Goal: Task Accomplishment & Management: Complete application form

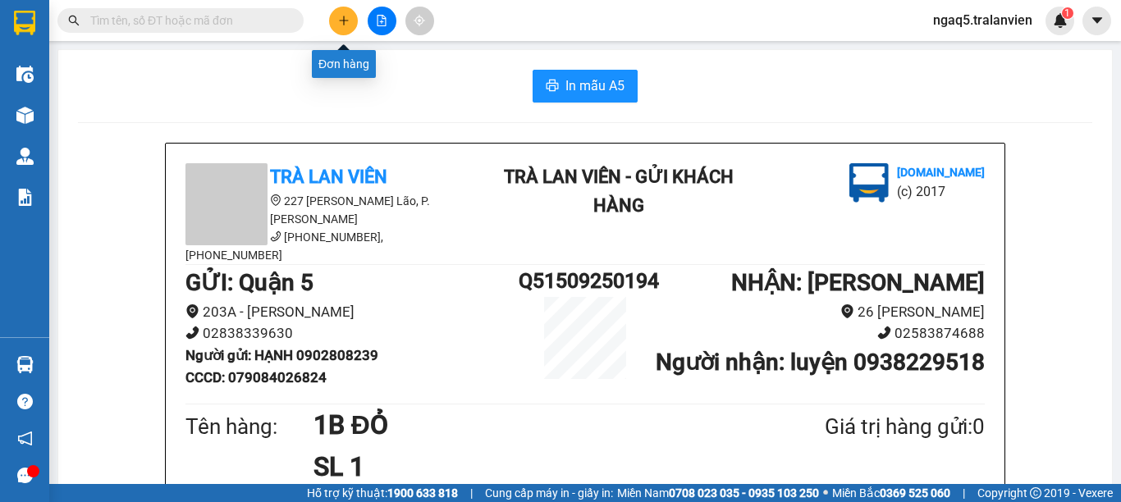
click at [333, 20] on button at bounding box center [343, 21] width 29 height 29
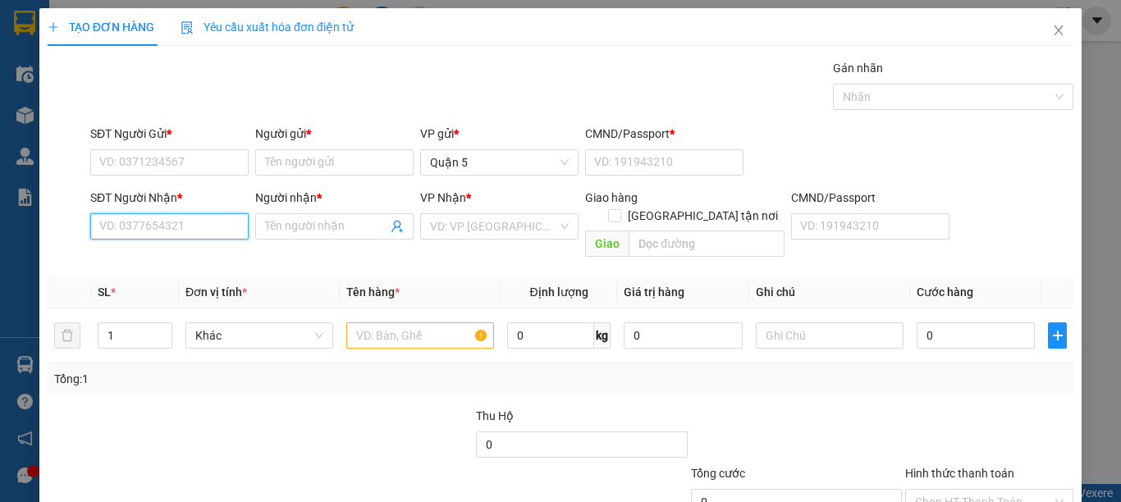
click at [149, 228] on input "SĐT Người Nhận *" at bounding box center [169, 226] width 158 height 26
click at [159, 263] on div "0905095594 - LÂM" at bounding box center [167, 259] width 136 height 18
type input "0905095594"
type input "LÂM"
type input "0905095594"
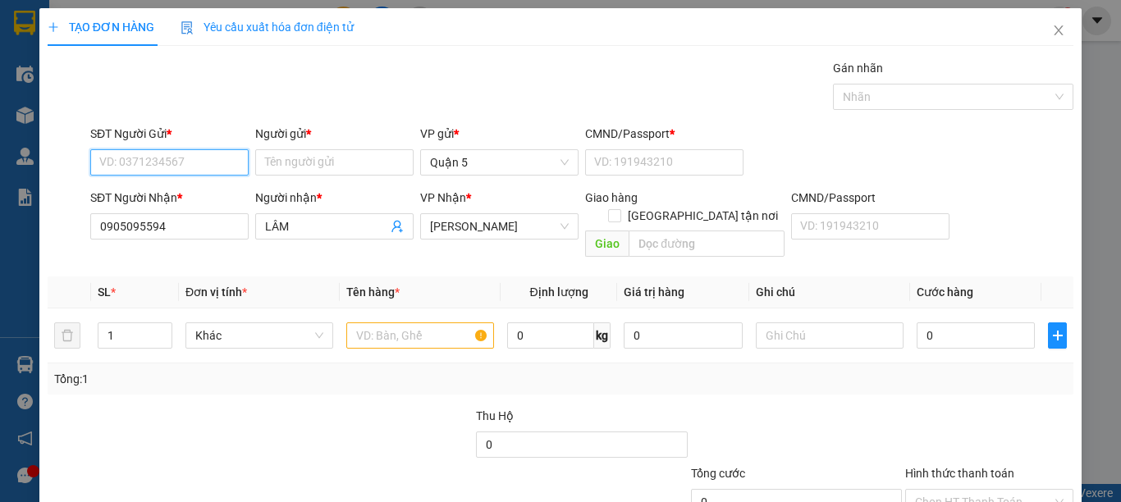
click at [166, 158] on input "SĐT Người Gửi *" at bounding box center [169, 162] width 158 height 26
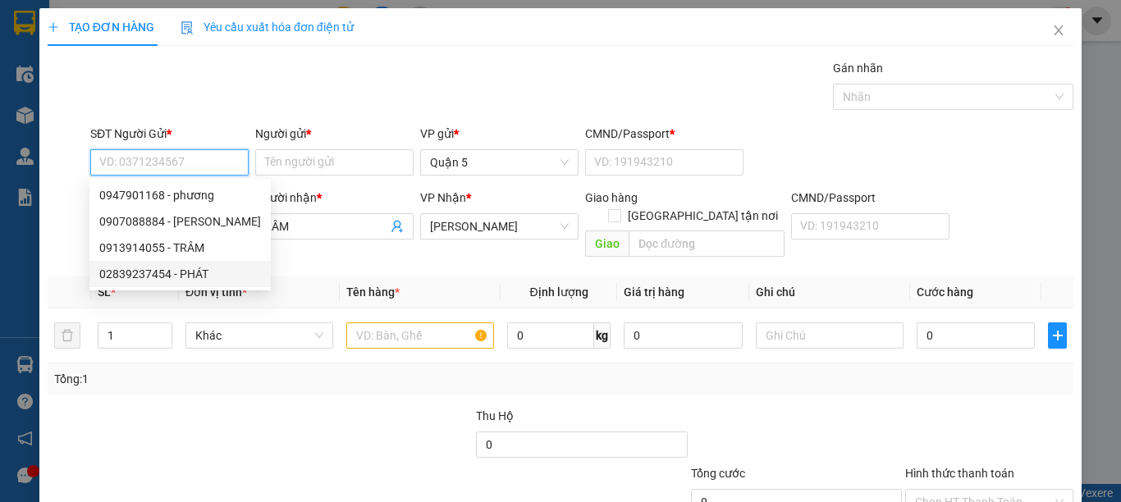
click at [149, 272] on div "02839237454 - PHÁT" at bounding box center [180, 274] width 162 height 18
type input "02839237454"
type input "PHÁT"
type input "365118773"
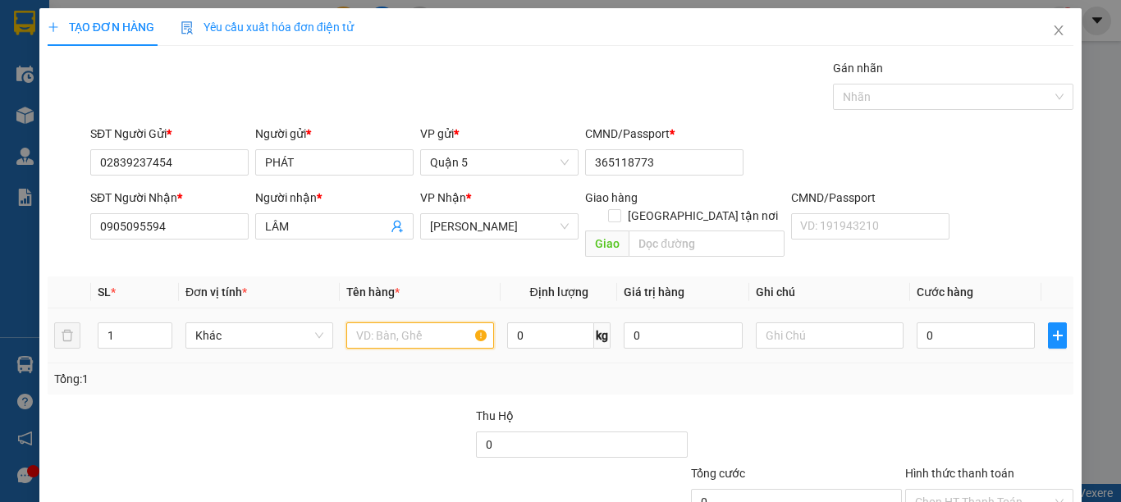
click at [405, 323] on input "text" at bounding box center [420, 336] width 148 height 26
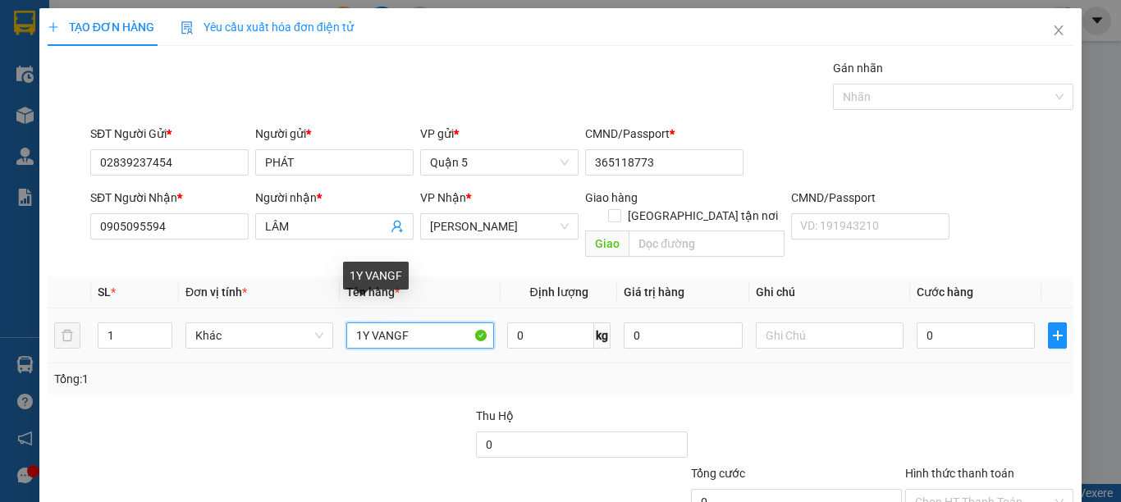
click at [361, 323] on input "1Y VANGF" at bounding box center [420, 336] width 148 height 26
click at [363, 323] on input "1Y VANGF" at bounding box center [420, 336] width 148 height 26
click at [456, 323] on input "1YTVANGF" at bounding box center [420, 336] width 148 height 26
type input "1T VÀNG"
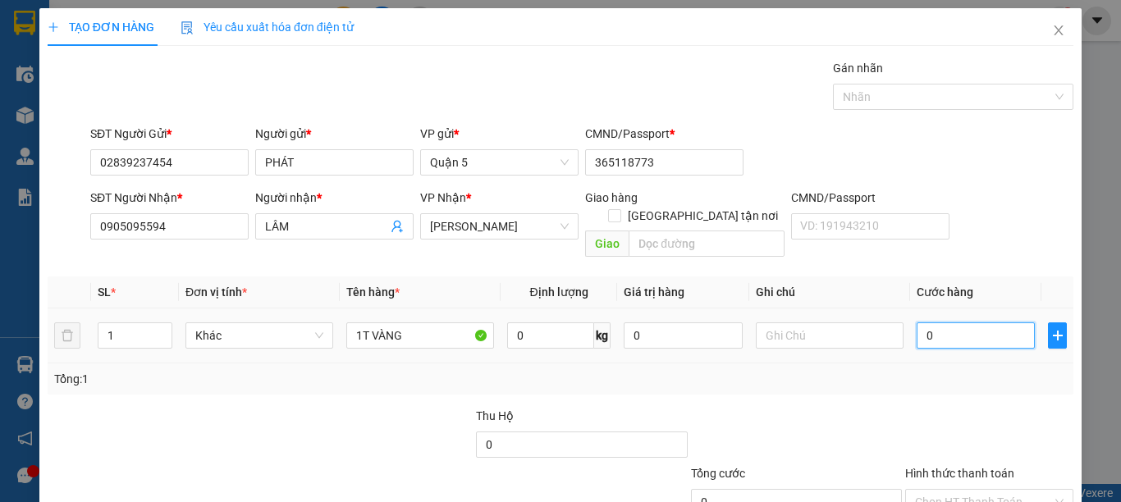
click at [918, 323] on input "0" at bounding box center [976, 336] width 118 height 26
type input "5"
type input "50"
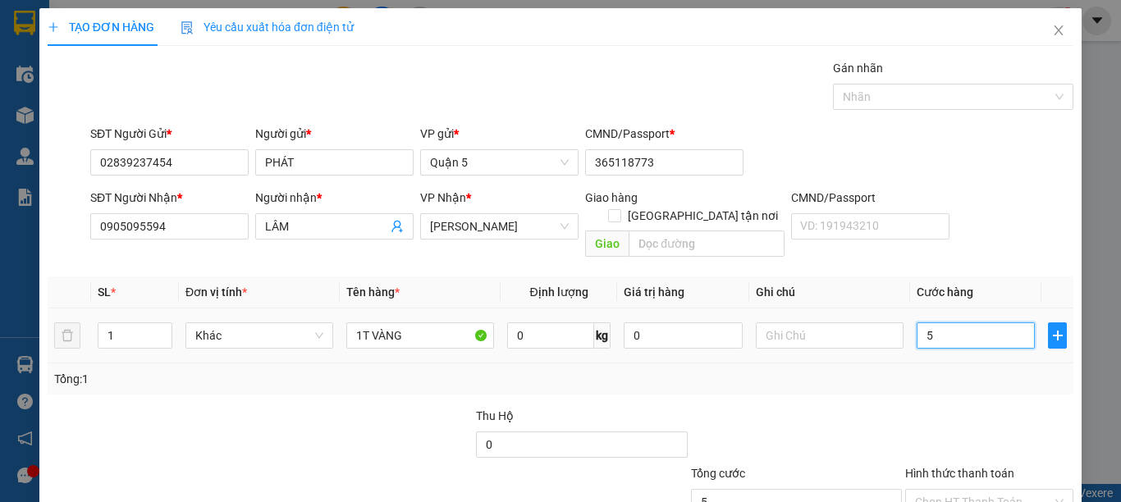
type input "50"
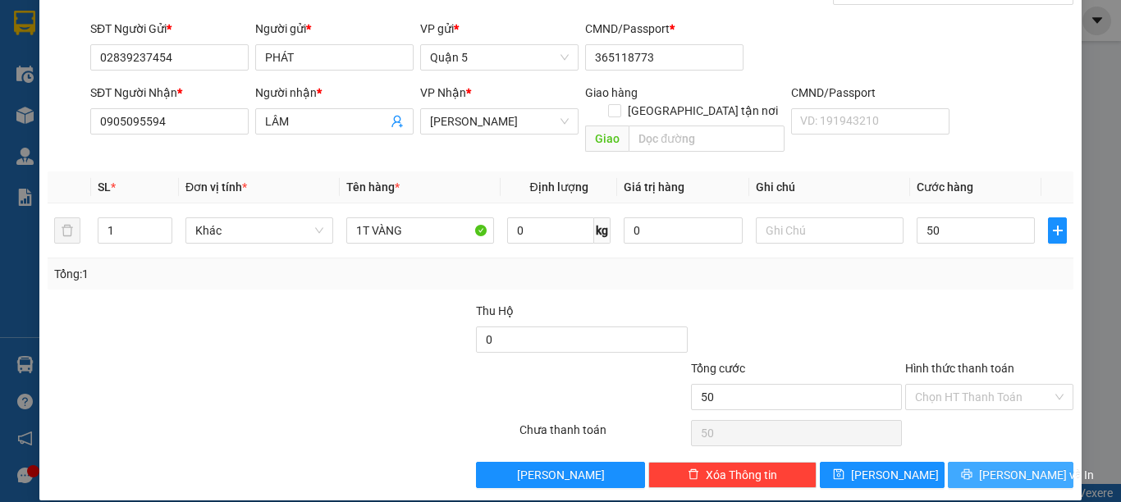
click at [977, 465] on button "[PERSON_NAME] và In" at bounding box center [1011, 475] width 126 height 26
type input "50.000"
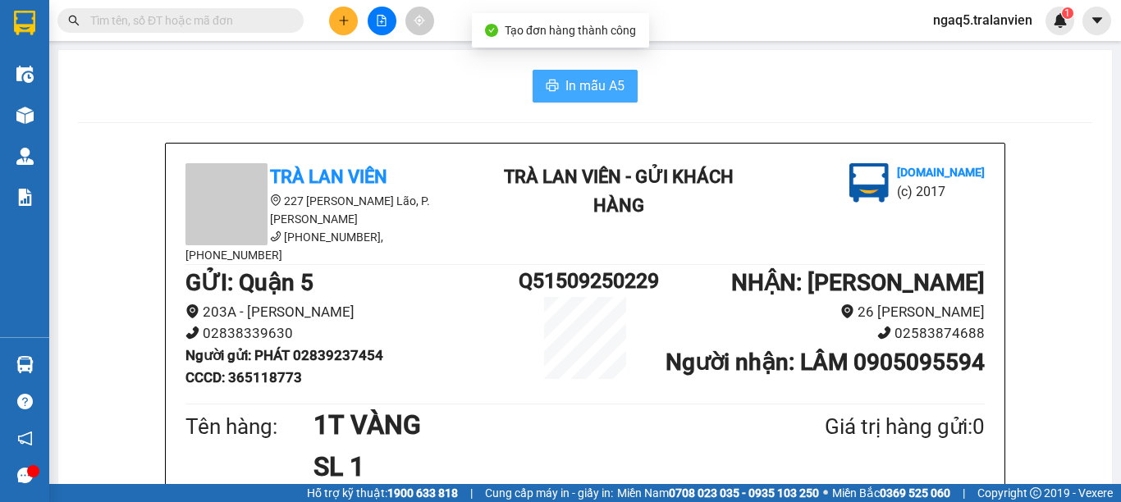
click at [576, 84] on span "In mẫu A5" at bounding box center [594, 86] width 59 height 21
